Goal: Book appointment/travel/reservation

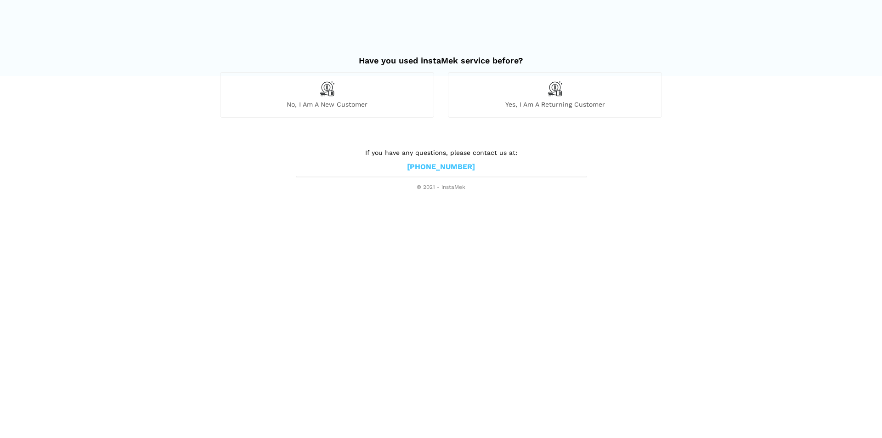
click at [323, 93] on img at bounding box center [327, 89] width 16 height 16
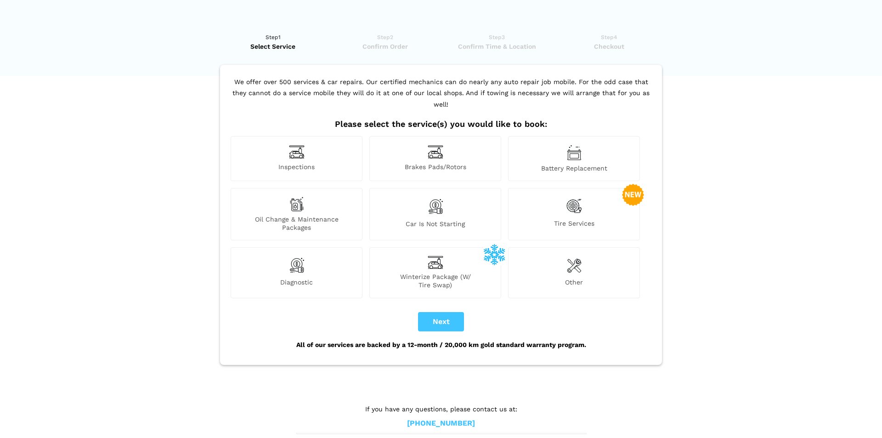
click at [437, 149] on div "Brakes Pads/Rotors" at bounding box center [435, 158] width 132 height 45
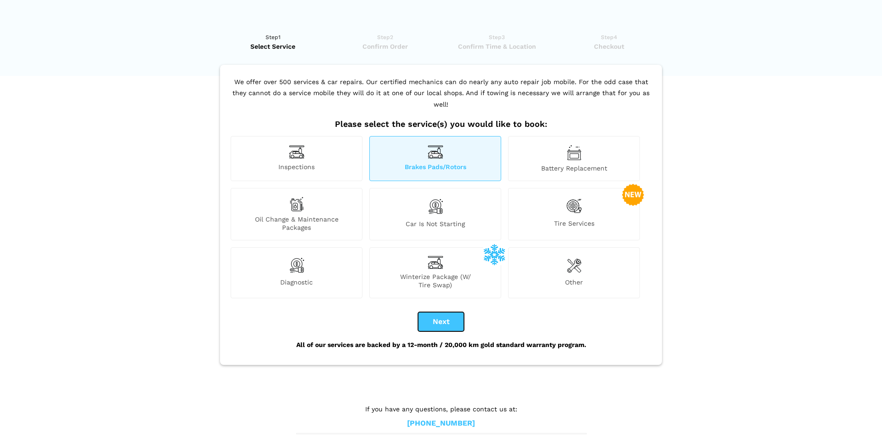
click at [426, 312] on button "Next" at bounding box center [441, 321] width 46 height 19
checkbox input "true"
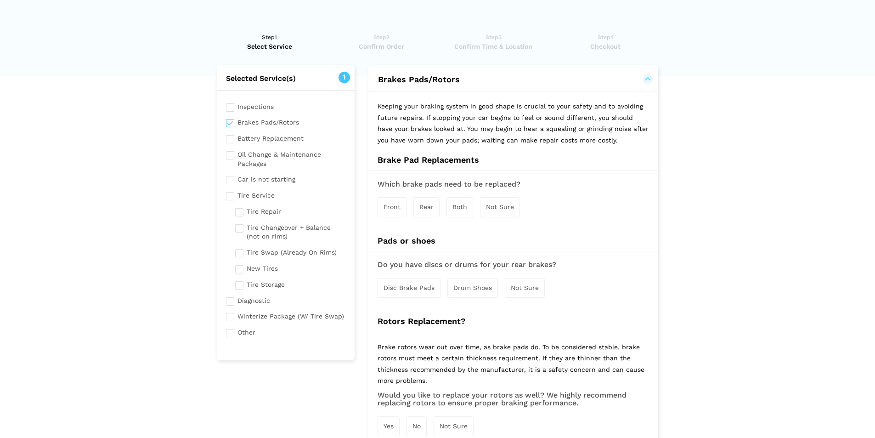
click at [459, 206] on span "Both" at bounding box center [460, 206] width 15 height 7
click at [393, 285] on span "Disc Brake Pads" at bounding box center [409, 288] width 51 height 7
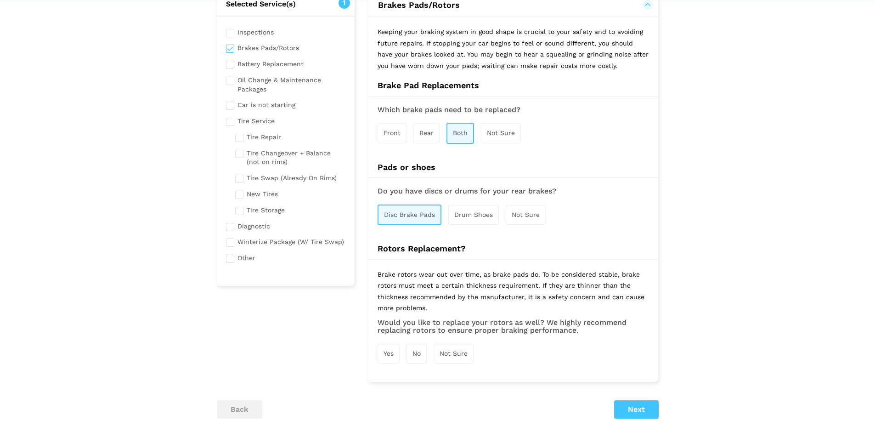
scroll to position [162, 0]
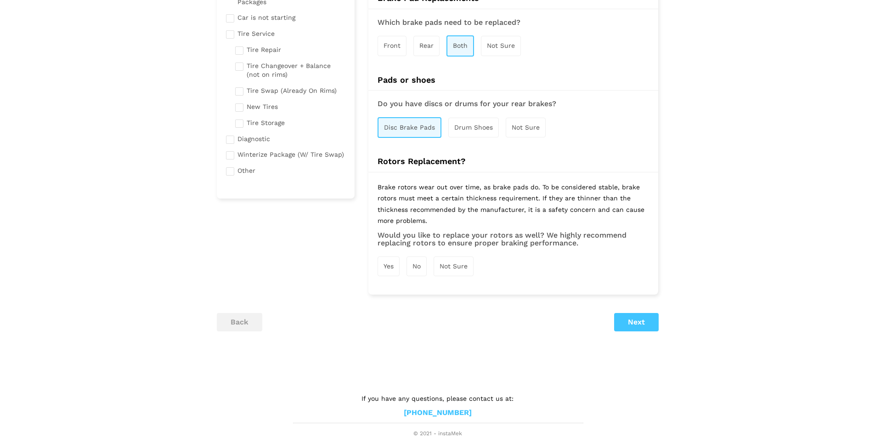
click at [392, 266] on span "Yes" at bounding box center [389, 265] width 10 height 7
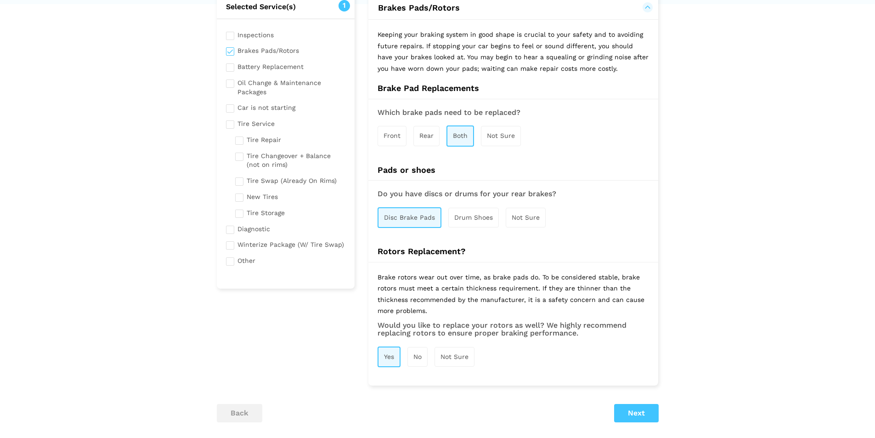
scroll to position [163, 0]
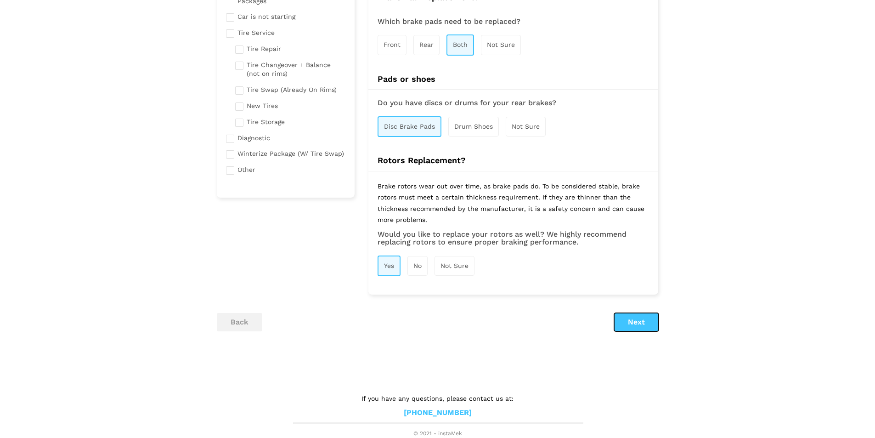
click at [632, 323] on button "Next" at bounding box center [636, 322] width 45 height 18
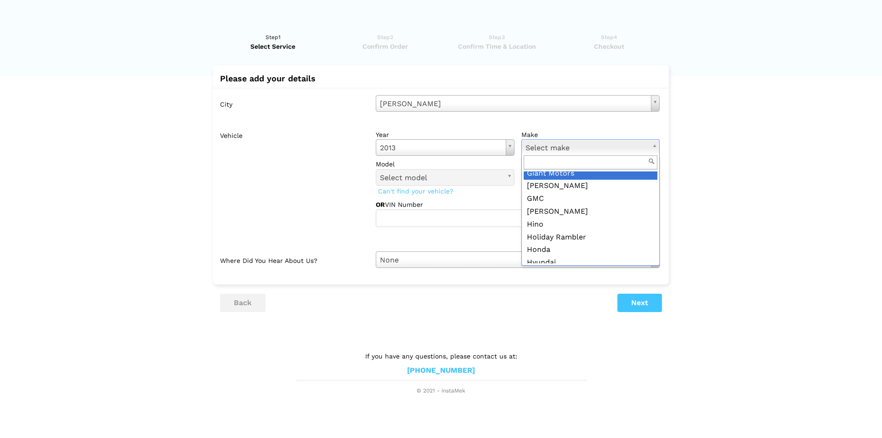
scroll to position [413, 0]
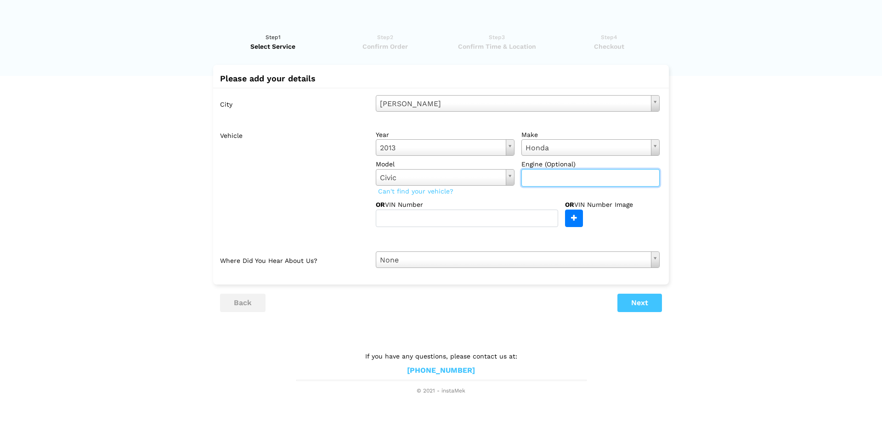
click at [532, 180] on input "text" at bounding box center [590, 177] width 139 height 17
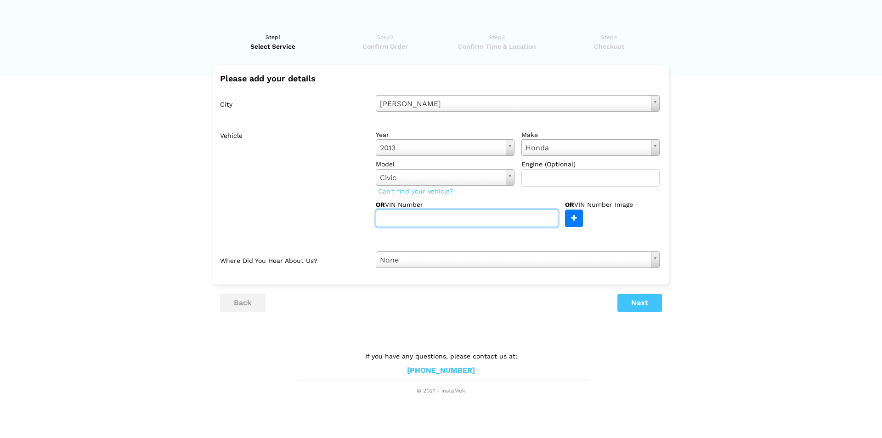
click at [470, 211] on input "text" at bounding box center [467, 218] width 182 height 17
click at [646, 309] on button "Next" at bounding box center [639, 303] width 45 height 18
